Goal: Navigation & Orientation: Find specific page/section

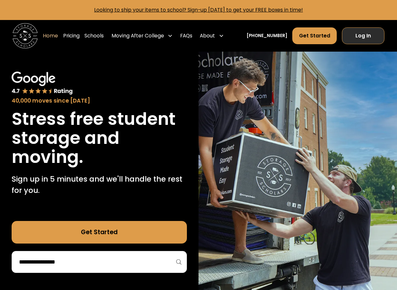
click at [363, 35] on link "Log In" at bounding box center [363, 35] width 43 height 17
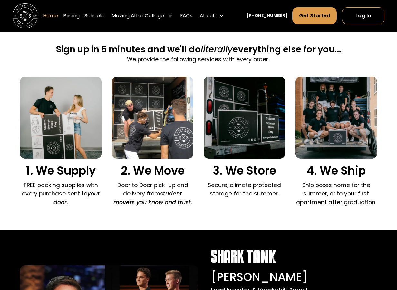
scroll to position [385, 0]
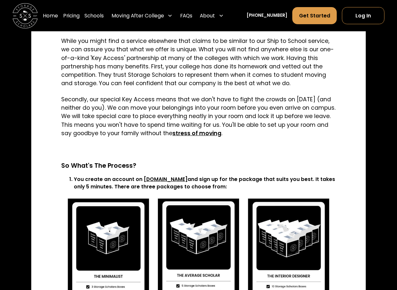
scroll to position [1252, 0]
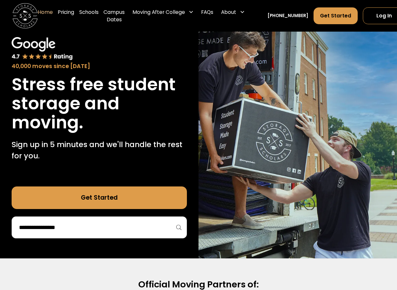
scroll to position [61, 0]
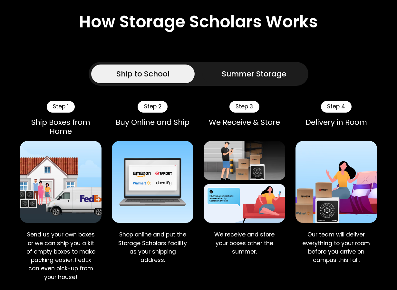
scroll to position [227, 0]
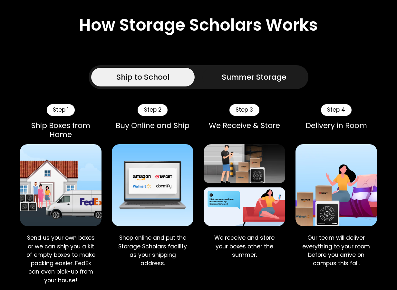
click at [235, 80] on div "Summer Storage" at bounding box center [254, 76] width 65 height 11
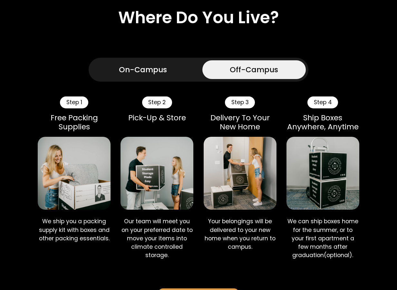
scroll to position [373, 0]
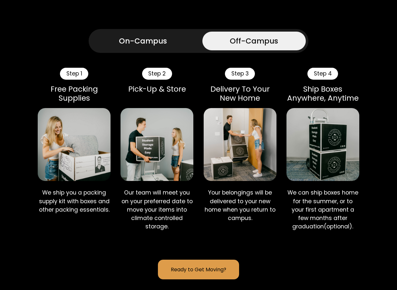
click at [324, 76] on div "Step 4" at bounding box center [322, 74] width 31 height 12
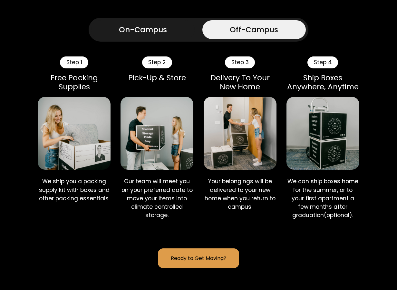
scroll to position [385, 0]
